Goal: Information Seeking & Learning: Learn about a topic

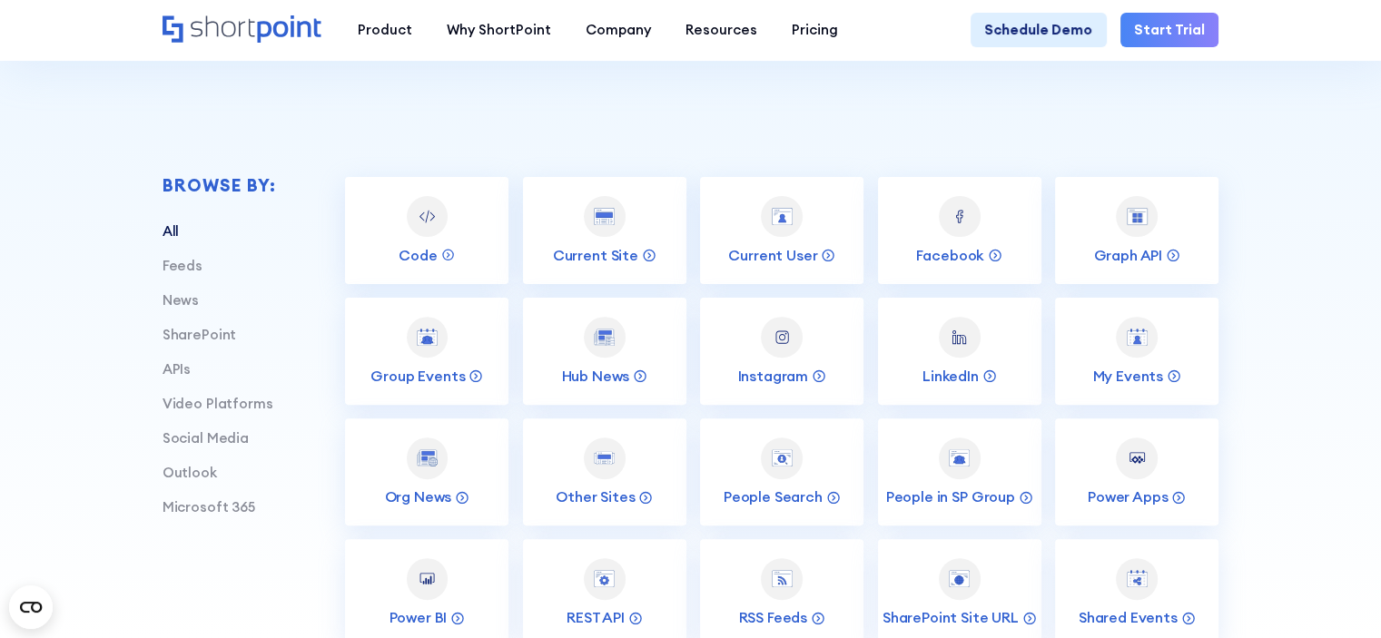
scroll to position [527, 0]
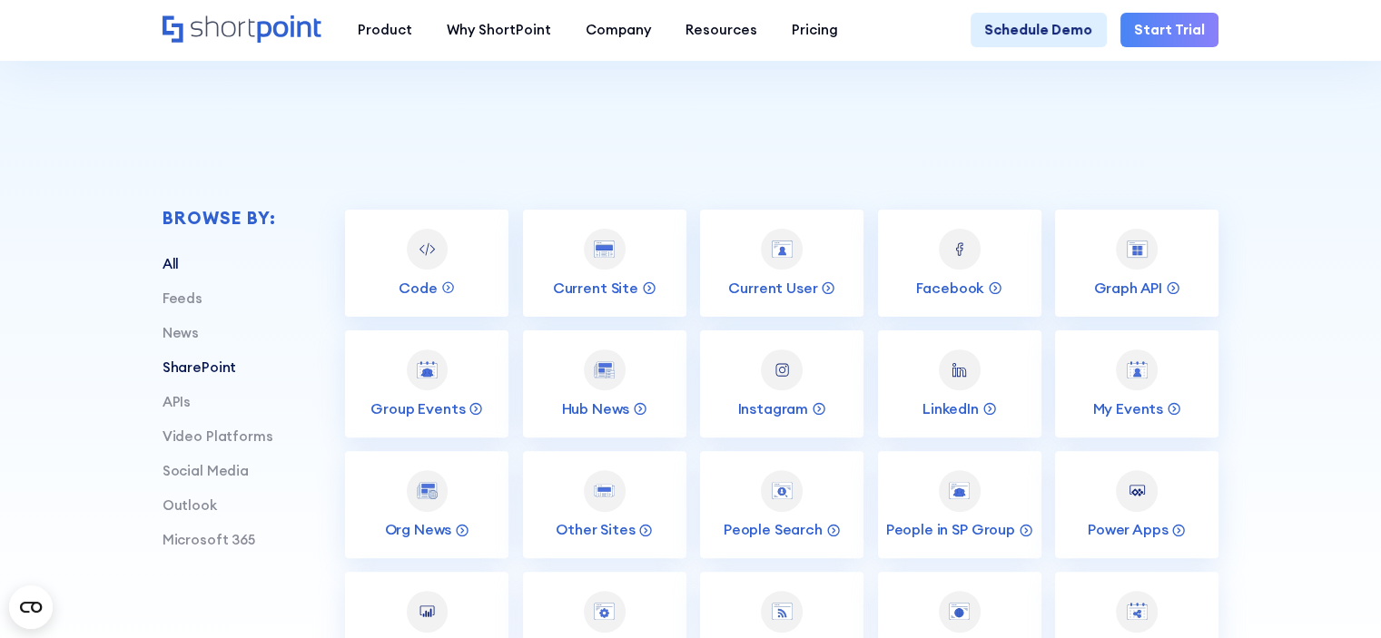
click at [191, 376] on link "SharePoint" at bounding box center [200, 367] width 74 height 17
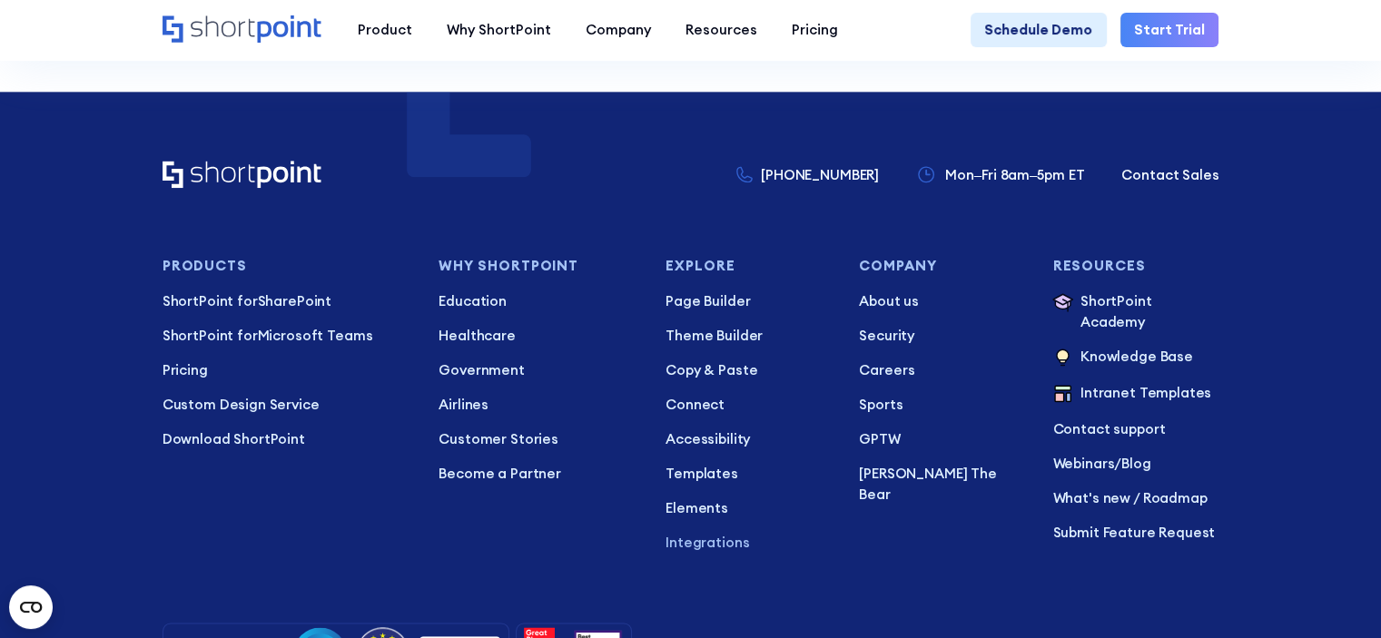
scroll to position [2252, 0]
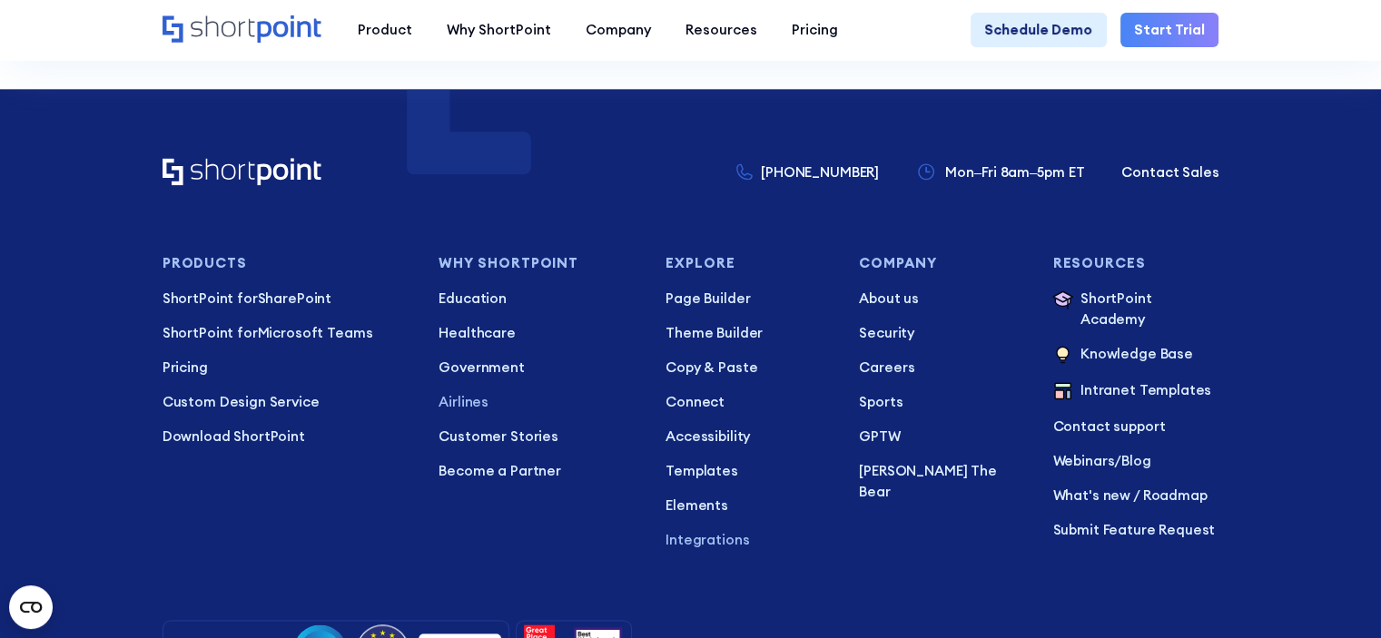
click at [478, 413] on p "Airlines" at bounding box center [538, 402] width 199 height 21
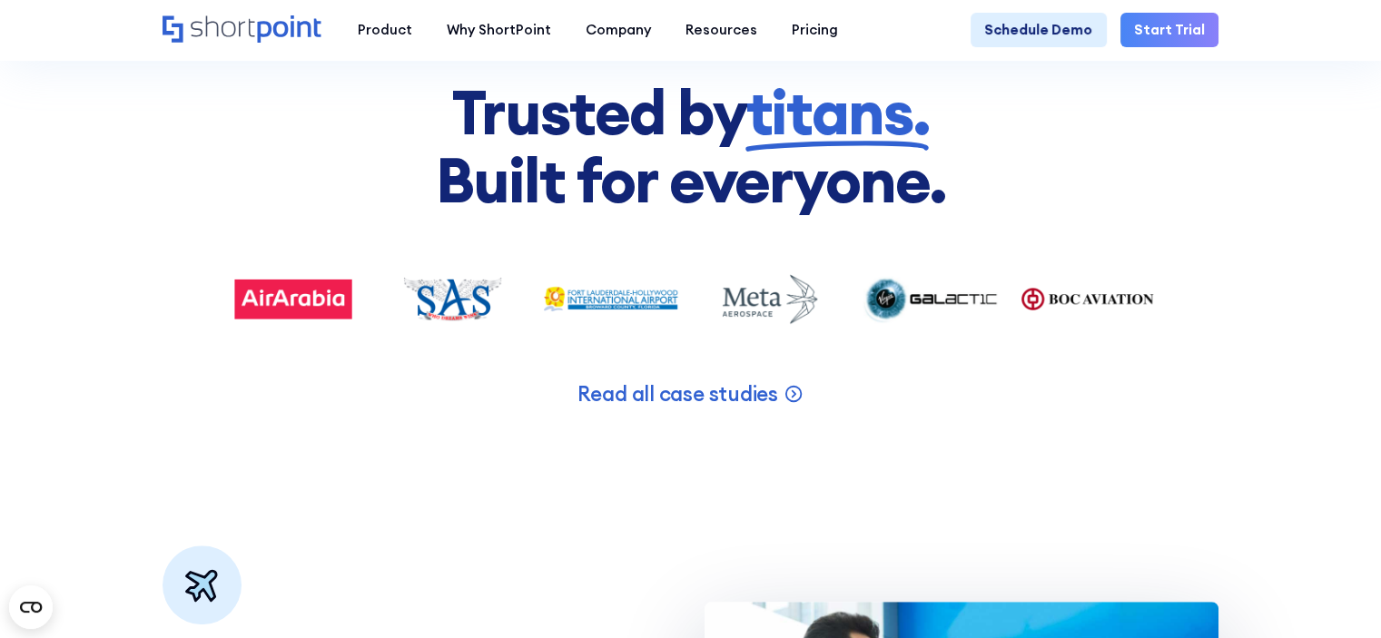
scroll to position [817, 0]
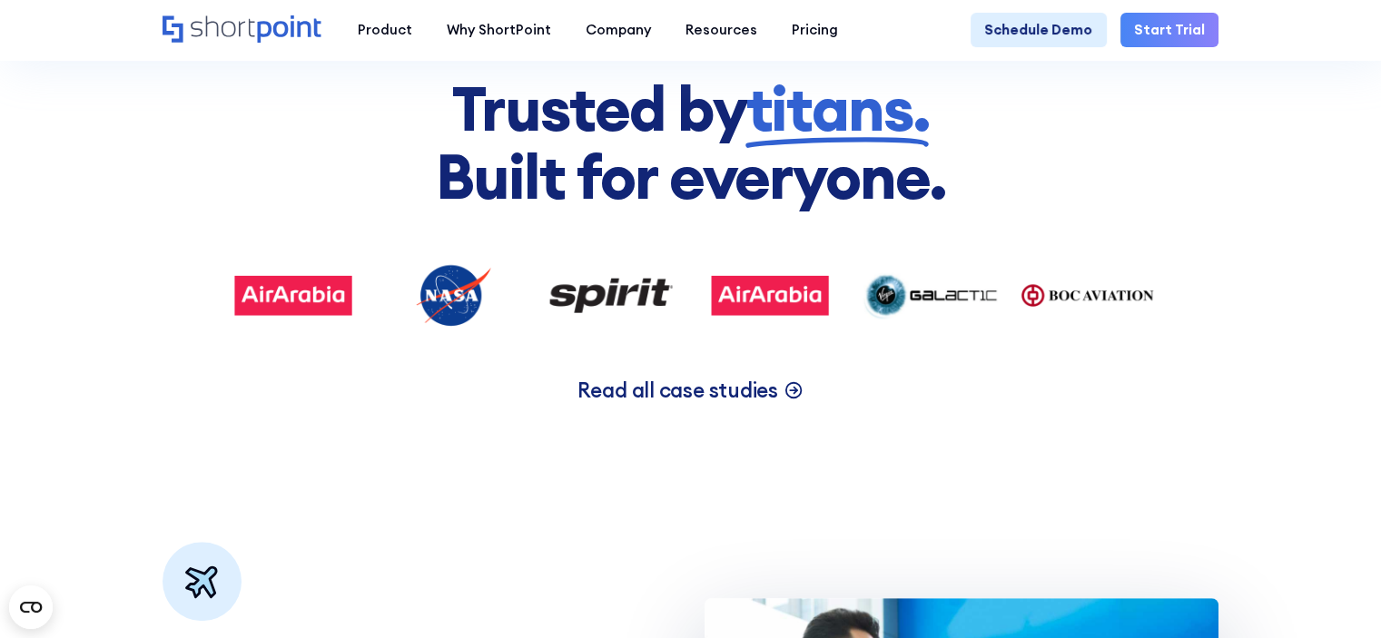
click at [678, 404] on p "Read all case studies" at bounding box center [678, 390] width 201 height 27
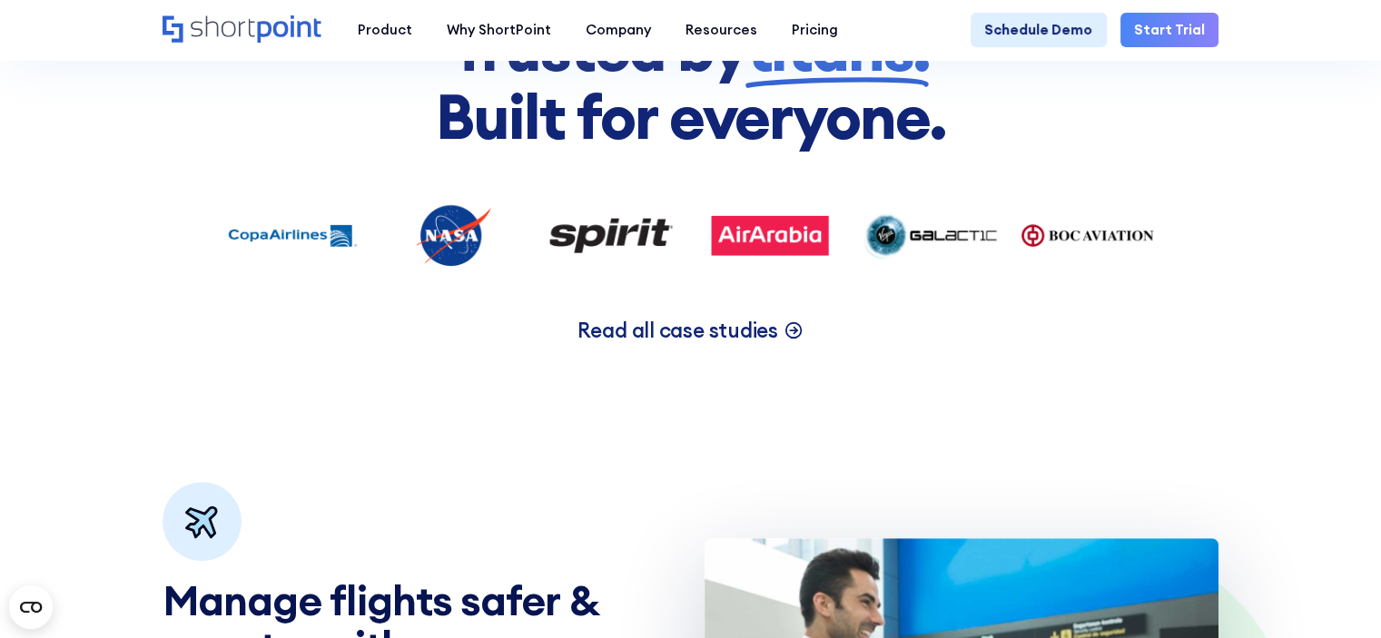
scroll to position [908, 0]
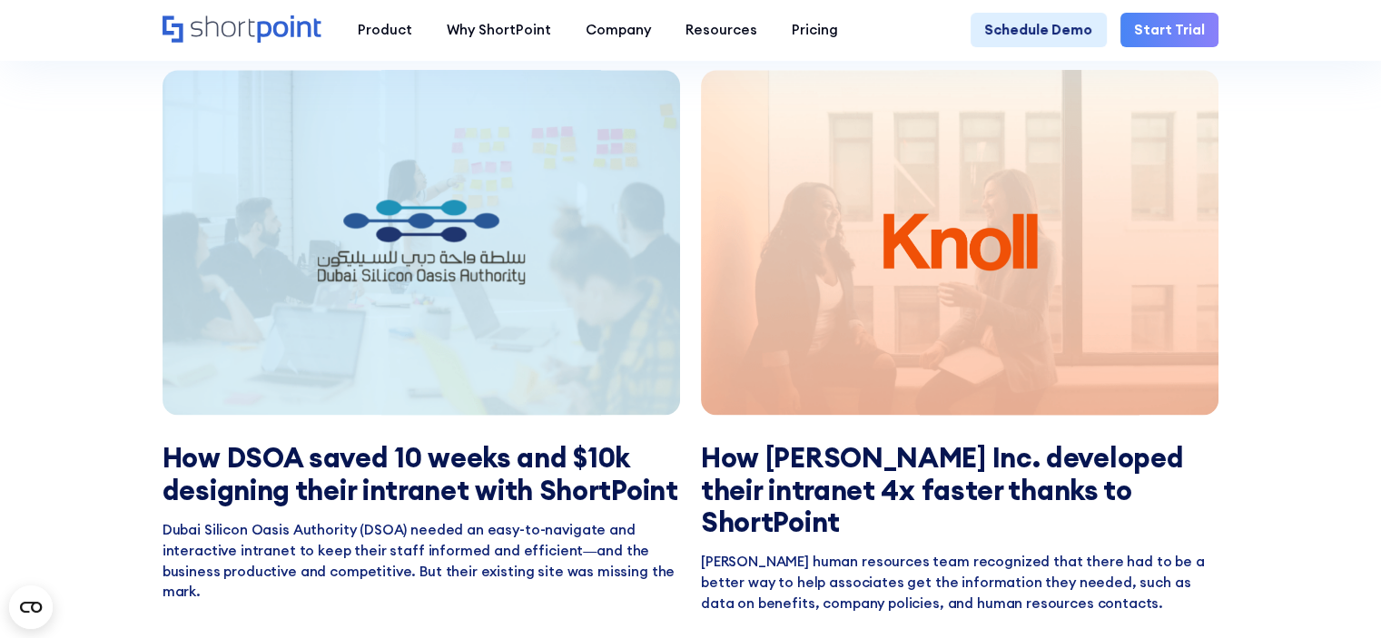
scroll to position [2906, 0]
